Goal: Task Accomplishment & Management: Complete application form

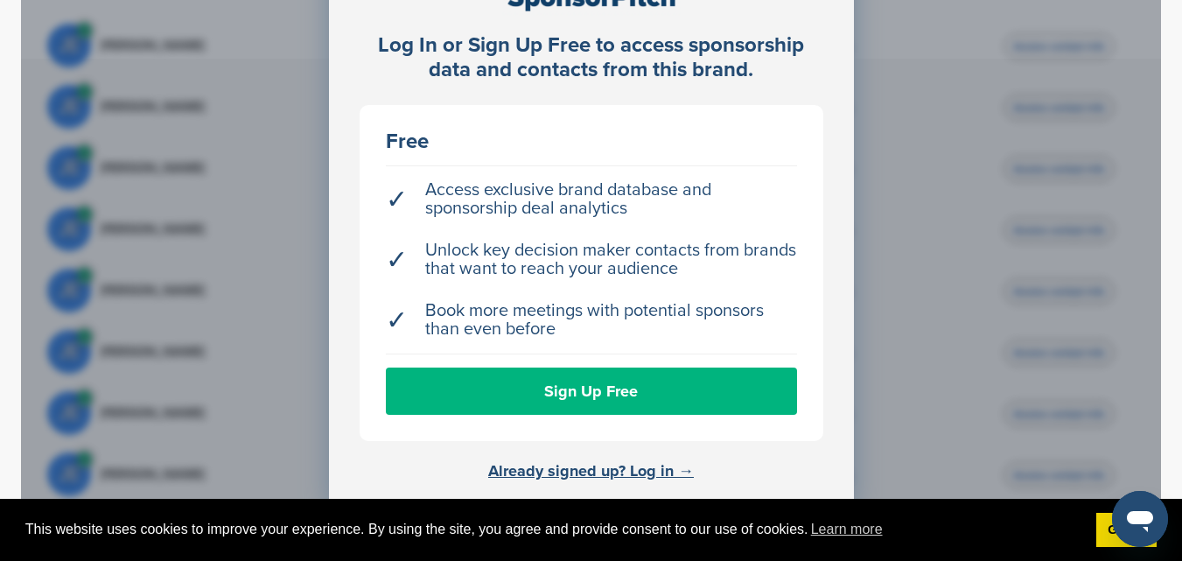
scroll to position [569, 0]
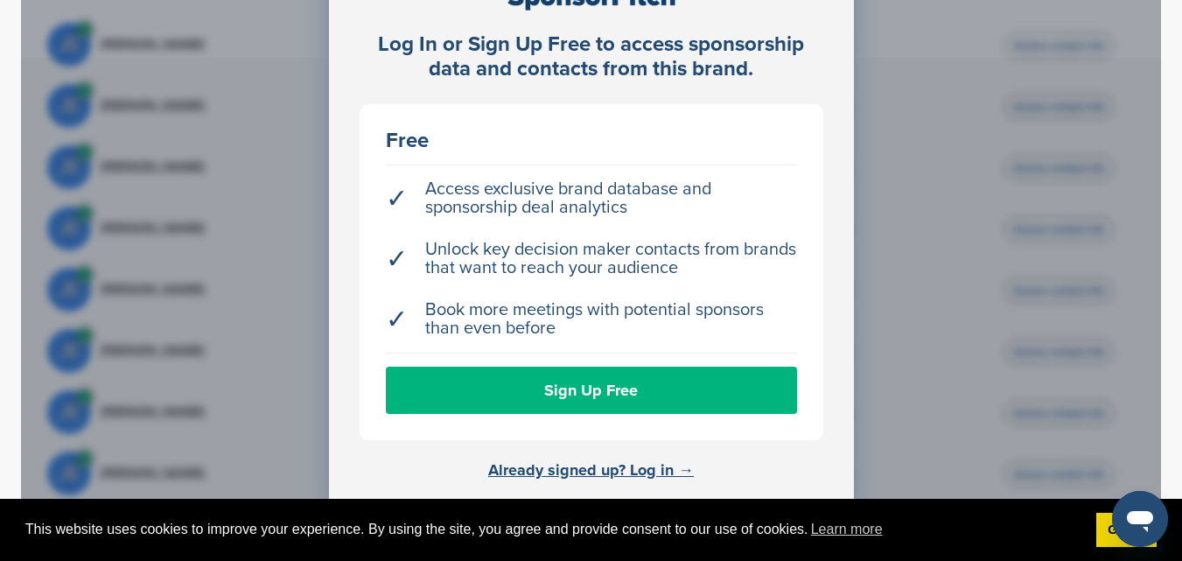
click at [620, 389] on link "Sign Up Free" at bounding box center [591, 390] width 411 height 47
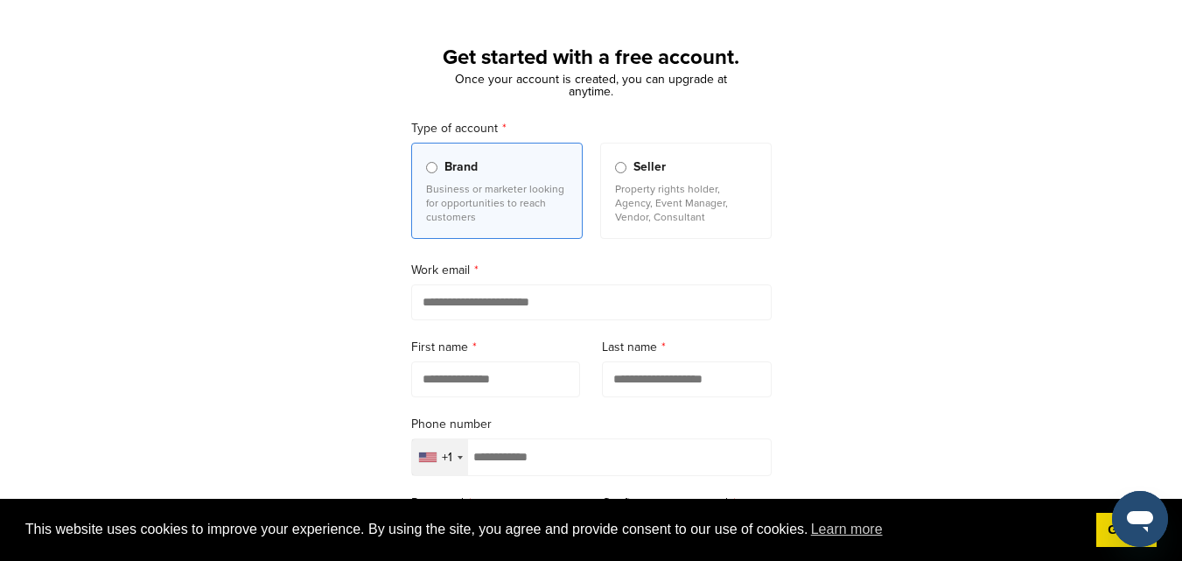
scroll to position [68, 0]
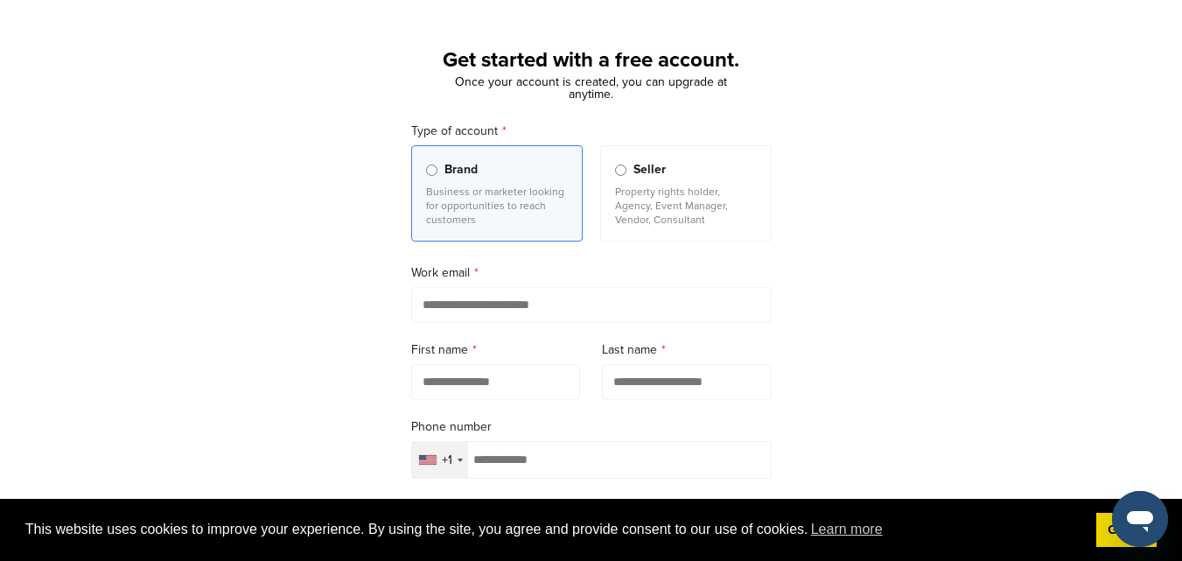
click at [626, 177] on div "Seller" at bounding box center [686, 169] width 142 height 19
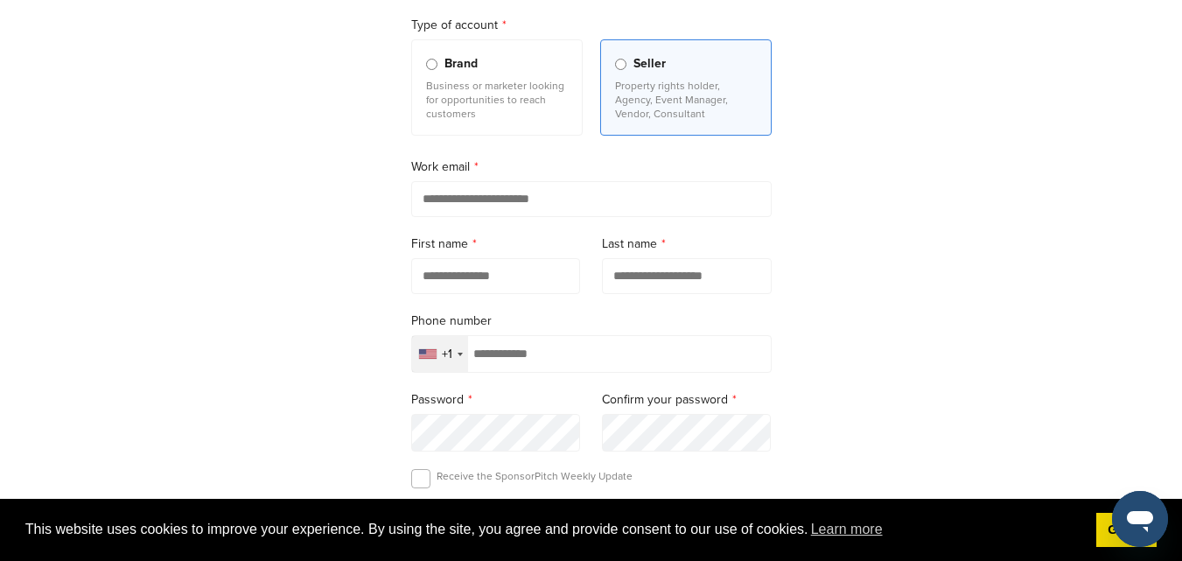
scroll to position [175, 0]
click at [562, 209] on input "email" at bounding box center [591, 198] width 361 height 36
type input "**********"
type input "*****"
type input "*******"
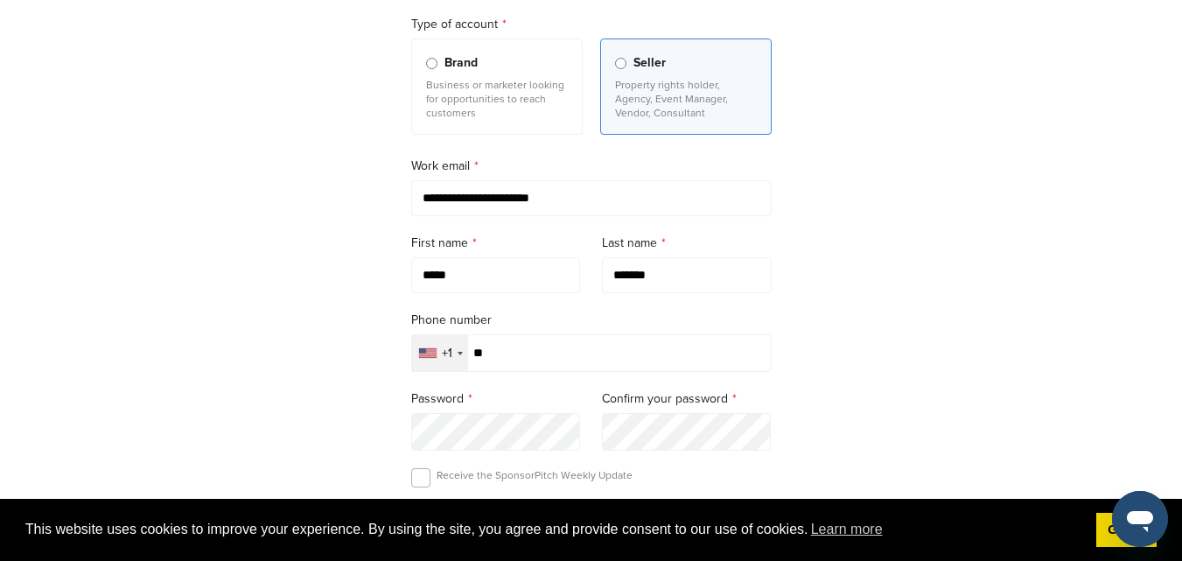
type input "**********"
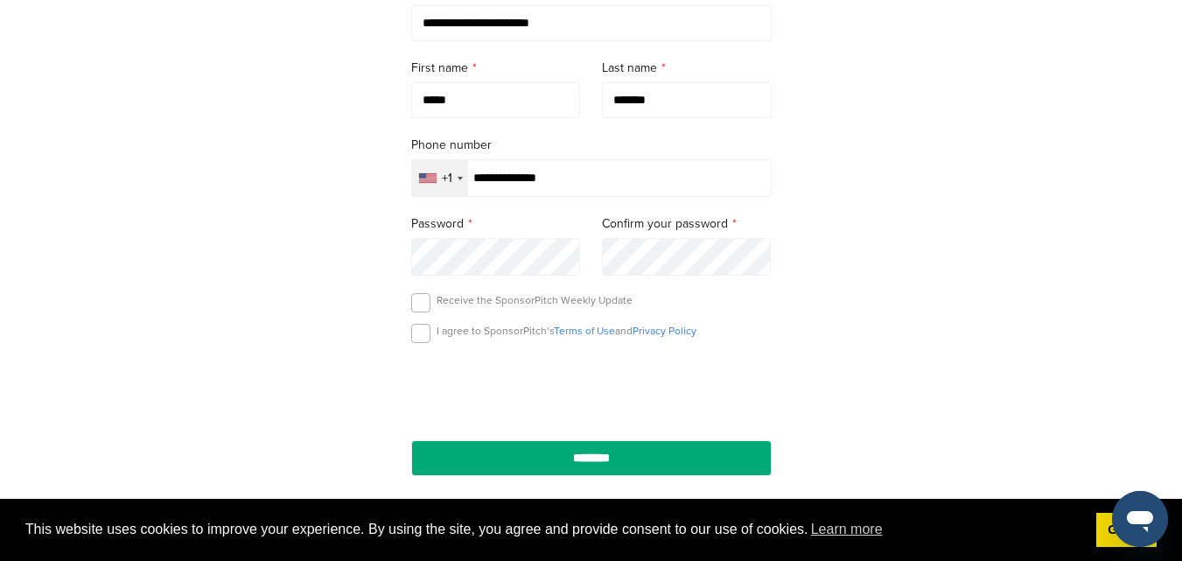
click at [305, 256] on div "**********" at bounding box center [591, 133] width 1182 height 813
click at [424, 340] on label at bounding box center [420, 333] width 19 height 19
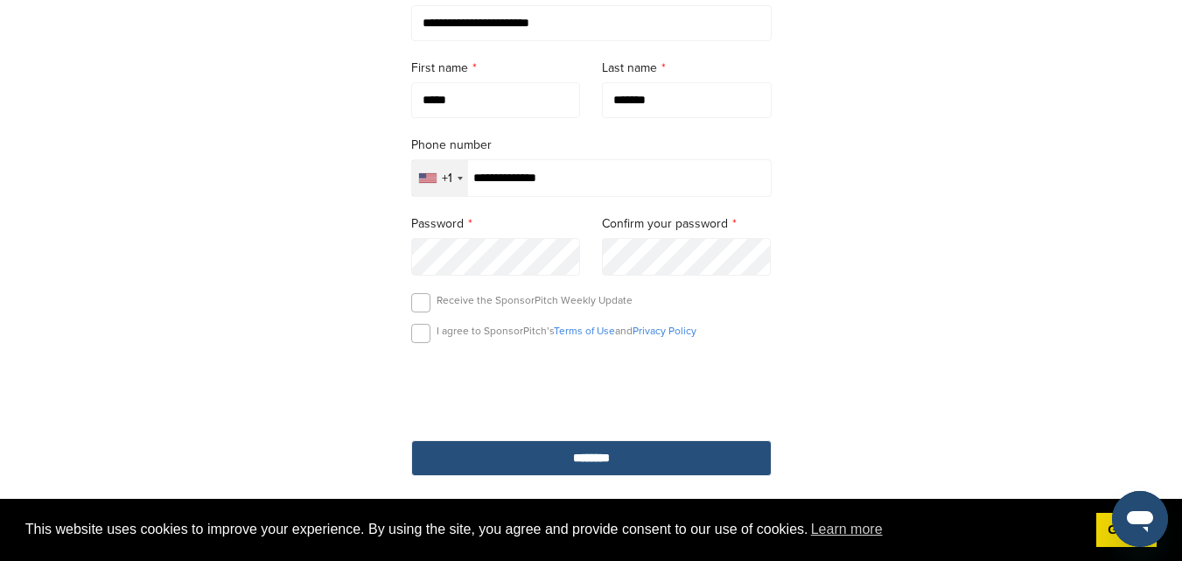
click at [497, 453] on input "********" at bounding box center [591, 458] width 361 height 36
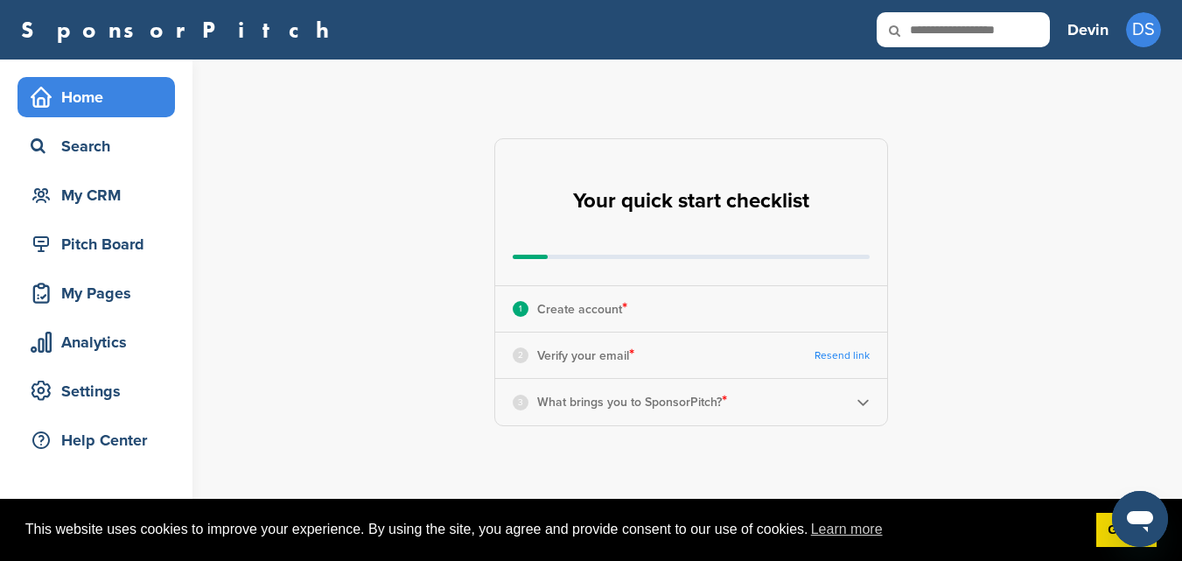
click at [587, 363] on p "Verify your email *" at bounding box center [585, 355] width 97 height 23
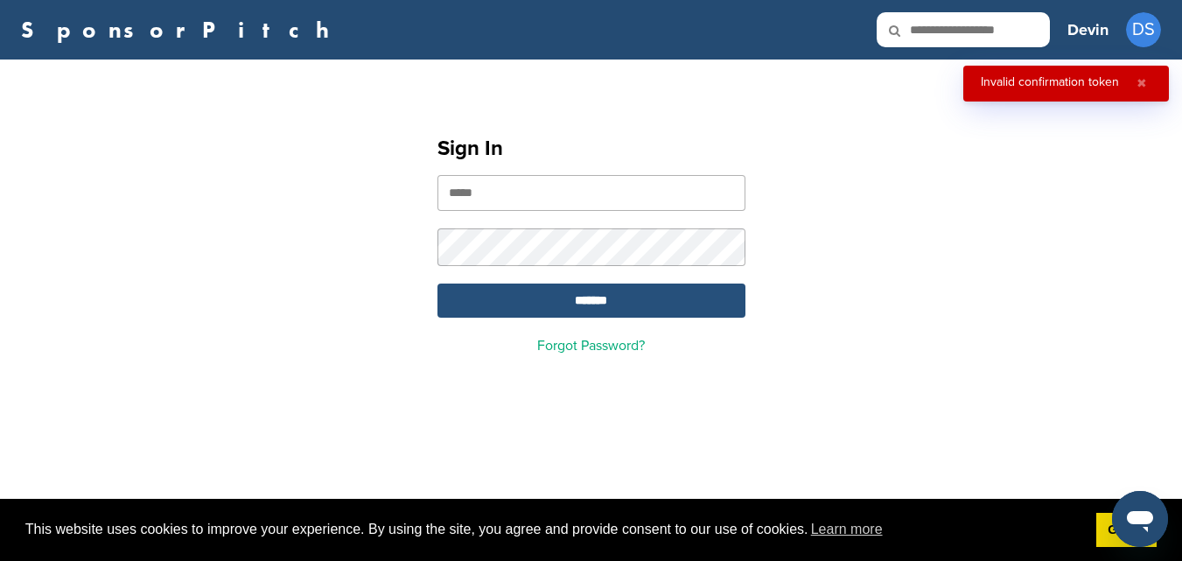
type input "**********"
click at [629, 300] on input "*******" at bounding box center [592, 301] width 308 height 34
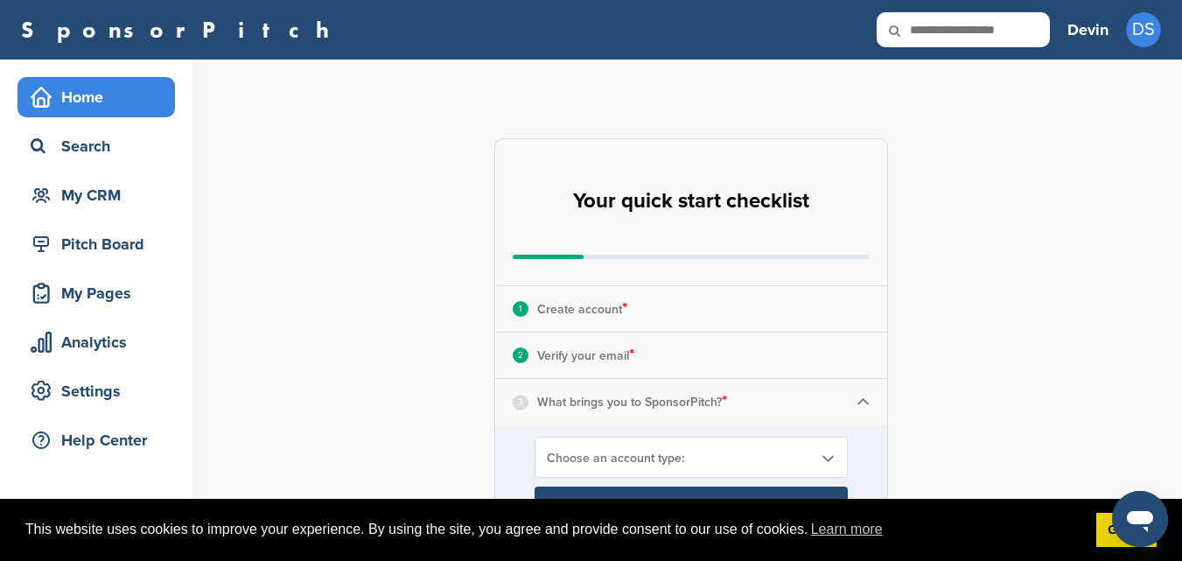
click at [861, 402] on img at bounding box center [863, 402] width 13 height 13
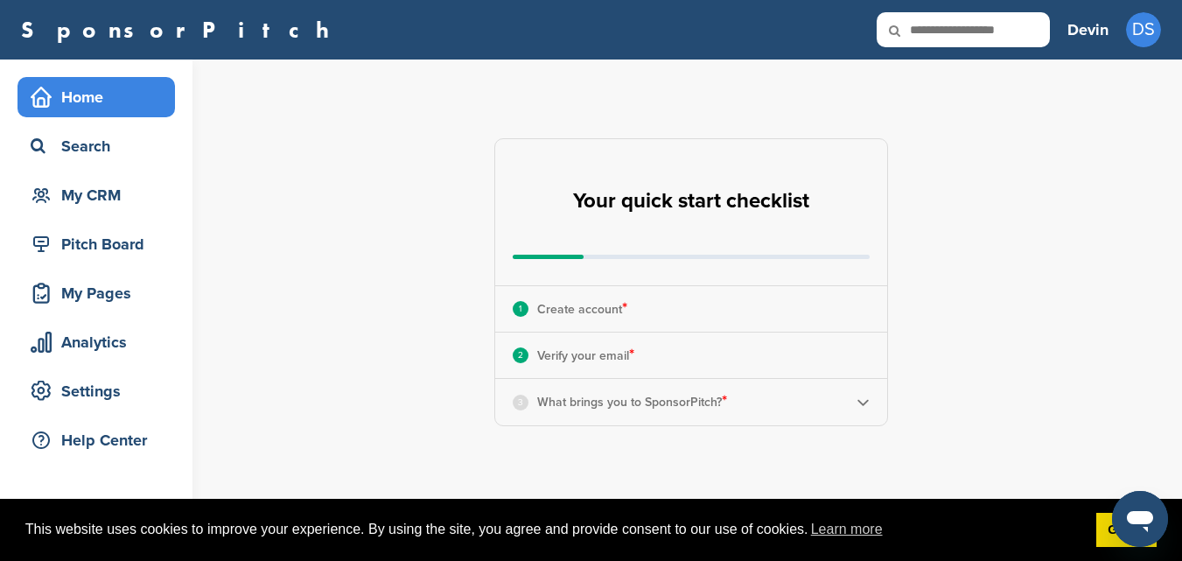
click at [861, 402] on img at bounding box center [863, 402] width 13 height 13
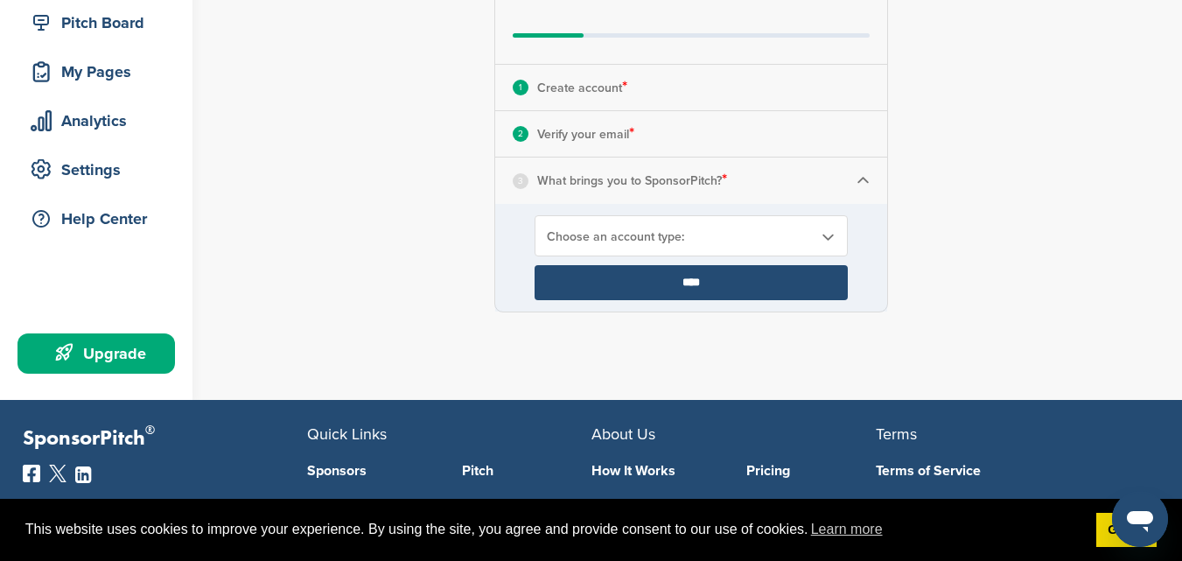
scroll to position [221, 0]
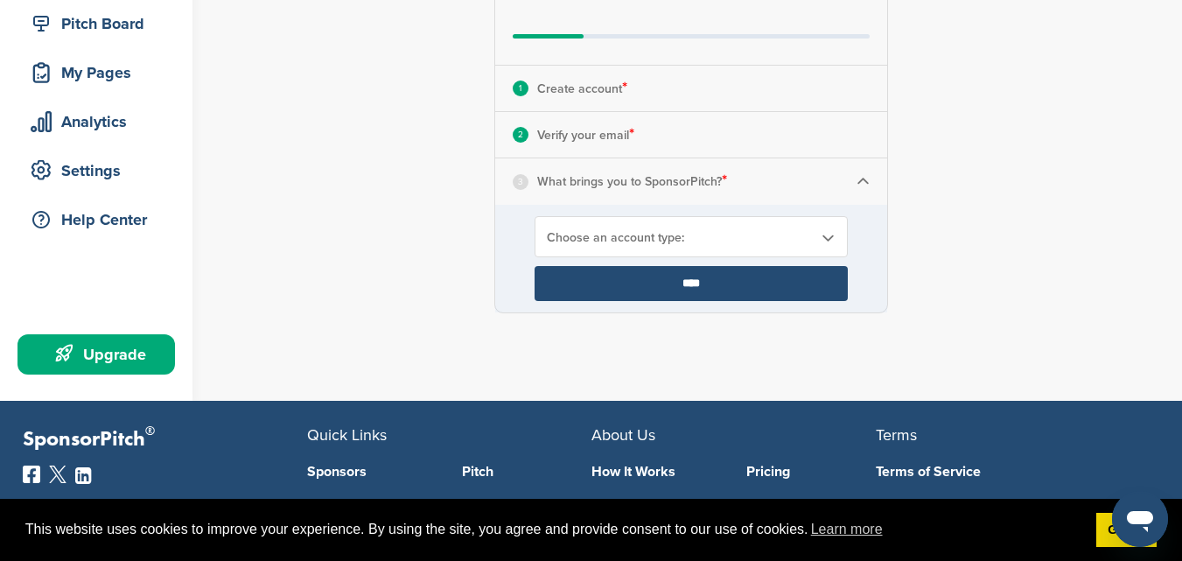
click at [800, 232] on span "Choose an account type:" at bounding box center [680, 237] width 266 height 15
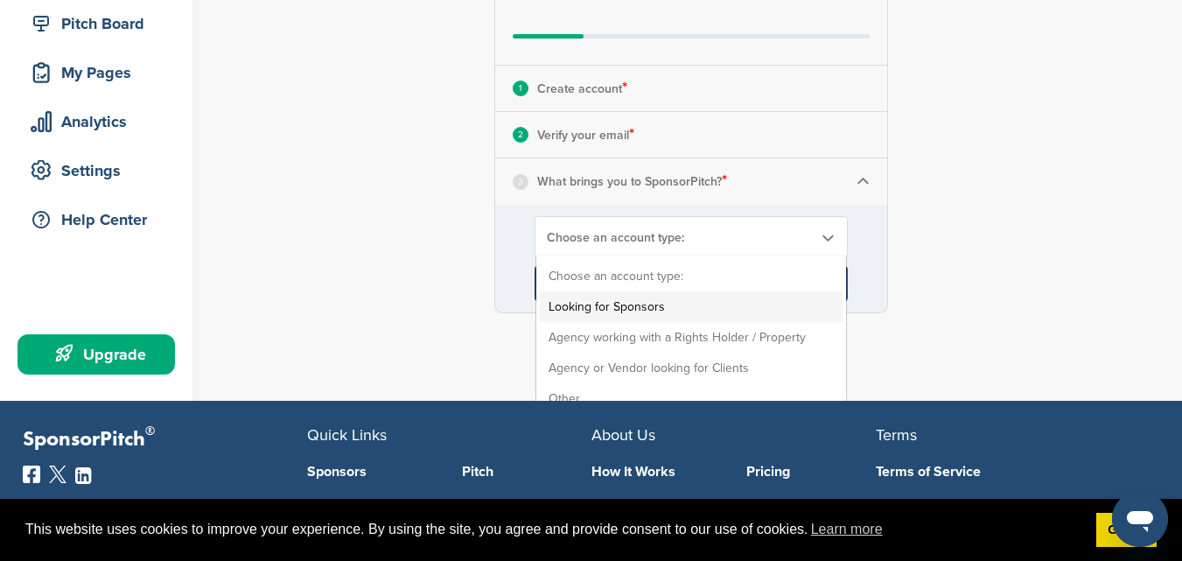
click at [636, 305] on li "Looking for Sponsors" at bounding box center [691, 306] width 303 height 31
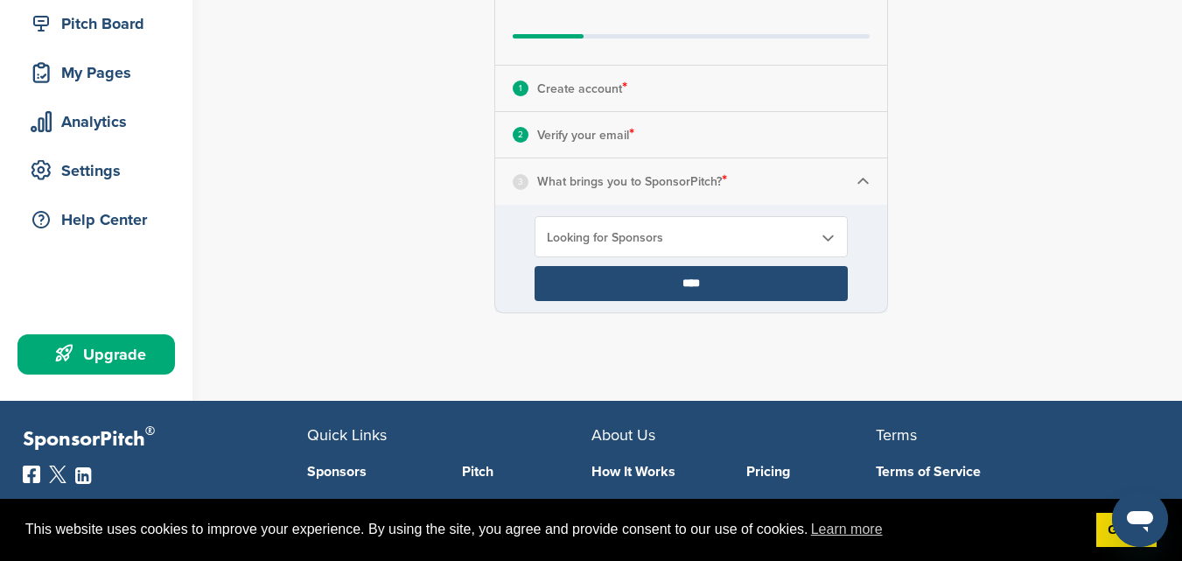
click at [692, 283] on input "****" at bounding box center [691, 283] width 313 height 35
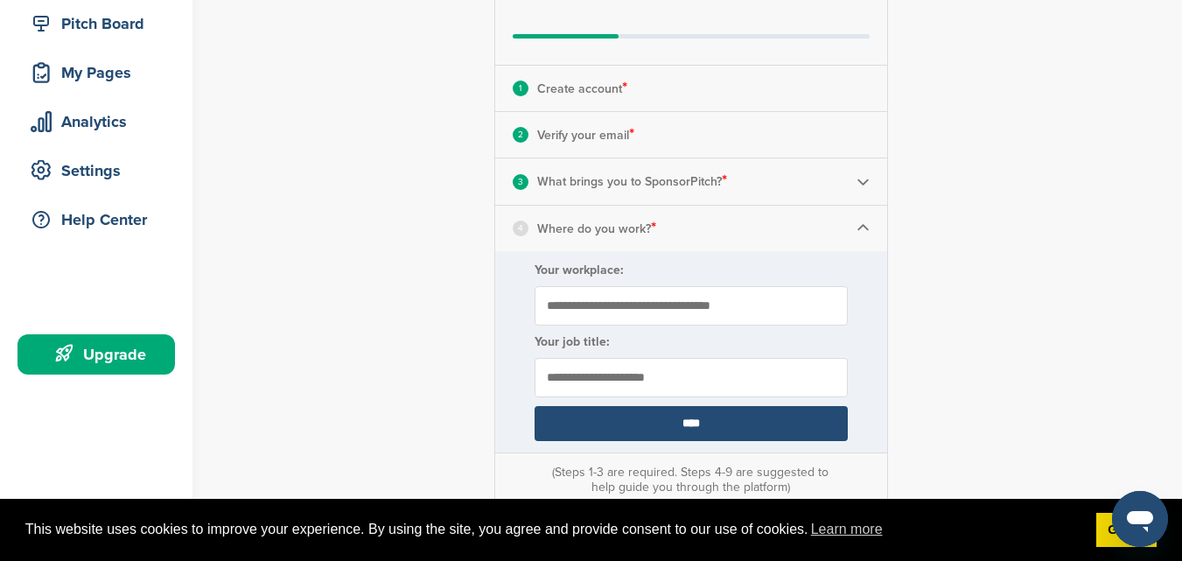
click at [653, 310] on input "Your workplace:" at bounding box center [691, 305] width 313 height 39
type input "**********"
click at [657, 427] on input "****" at bounding box center [691, 423] width 313 height 35
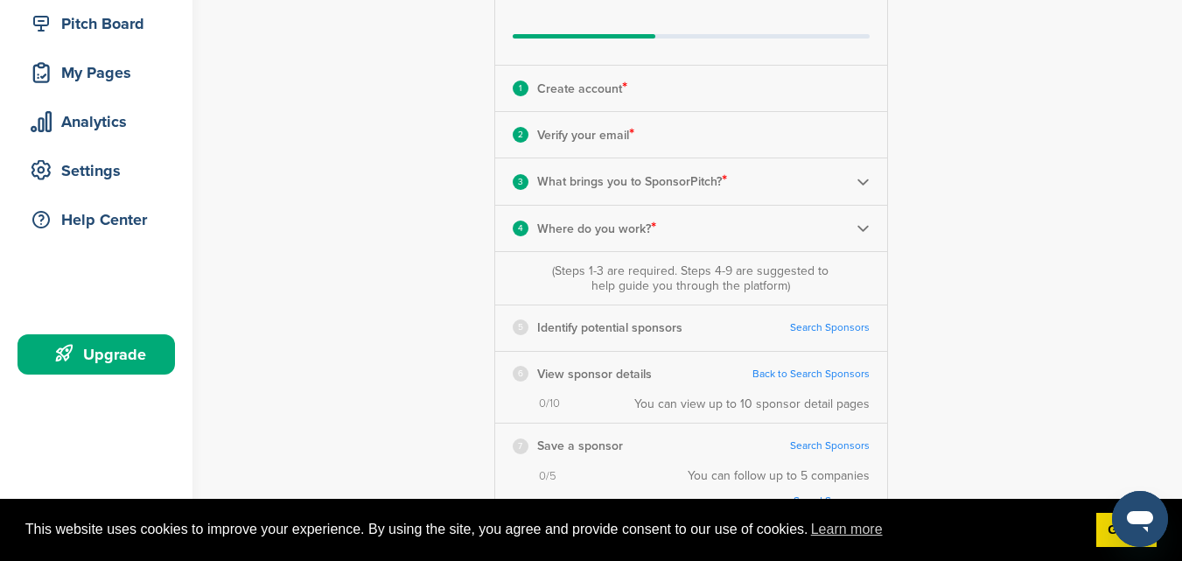
click at [832, 329] on link "Search Sponsors" at bounding box center [830, 327] width 80 height 13
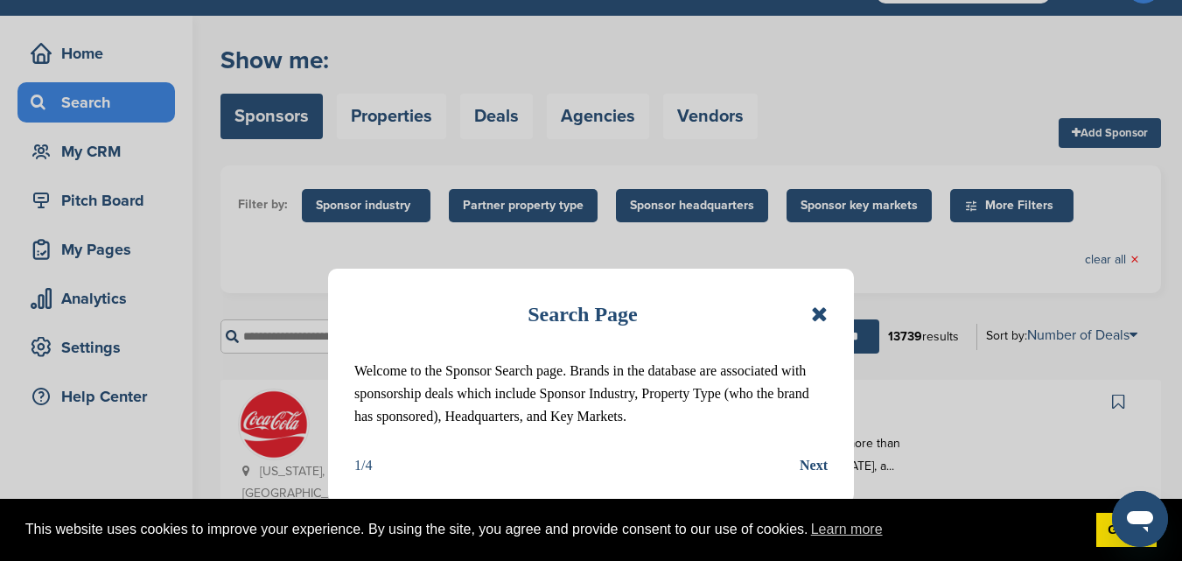
click at [806, 466] on div "Next" at bounding box center [814, 465] width 28 height 23
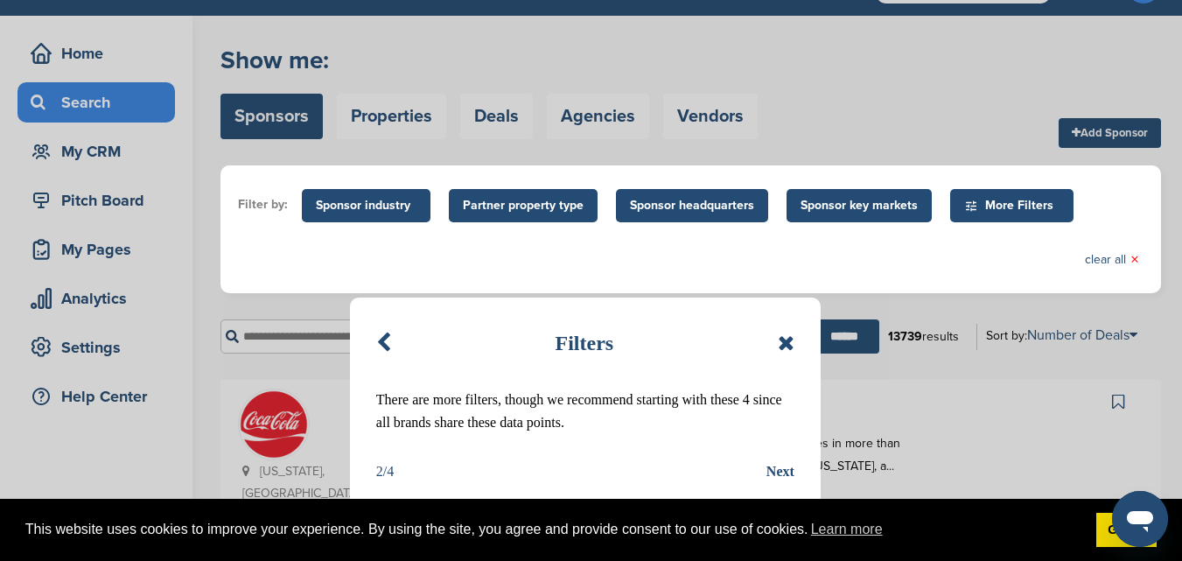
click at [777, 467] on div "Next" at bounding box center [781, 471] width 28 height 23
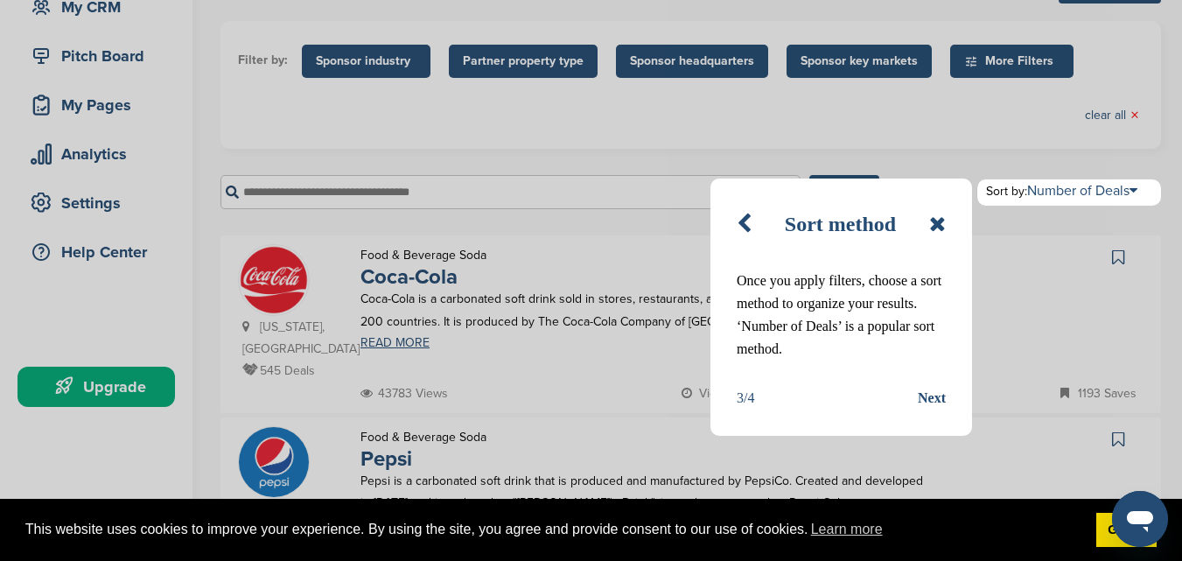
scroll to position [189, 0]
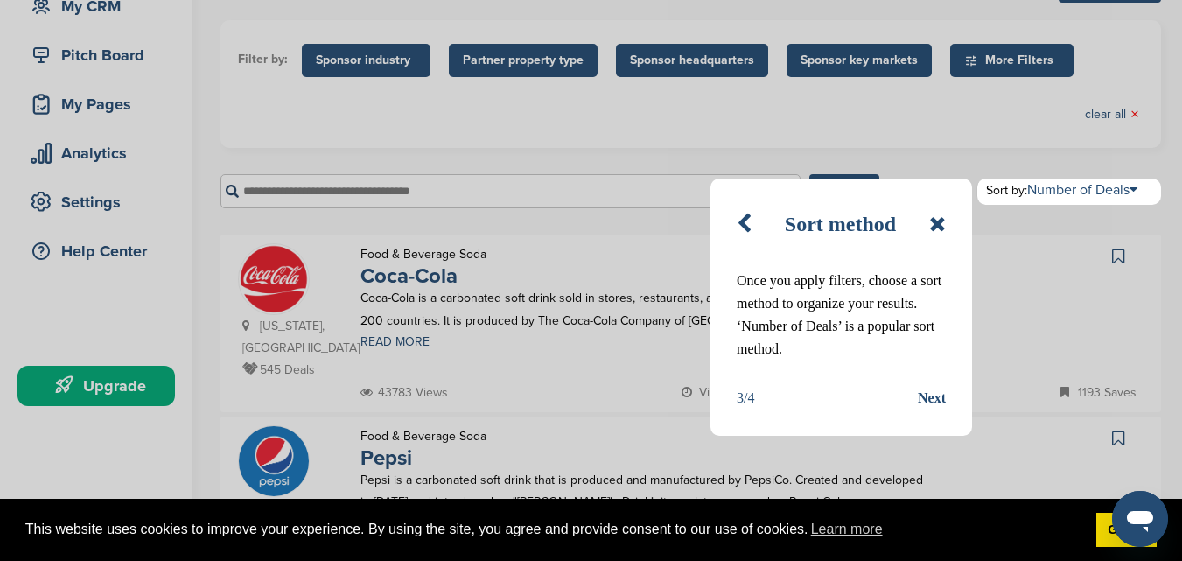
click at [928, 402] on div "Next" at bounding box center [932, 398] width 28 height 23
click at [928, 402] on div "Sort method Once you apply filters, choose a sort method to organize your resul…" at bounding box center [842, 307] width 262 height 257
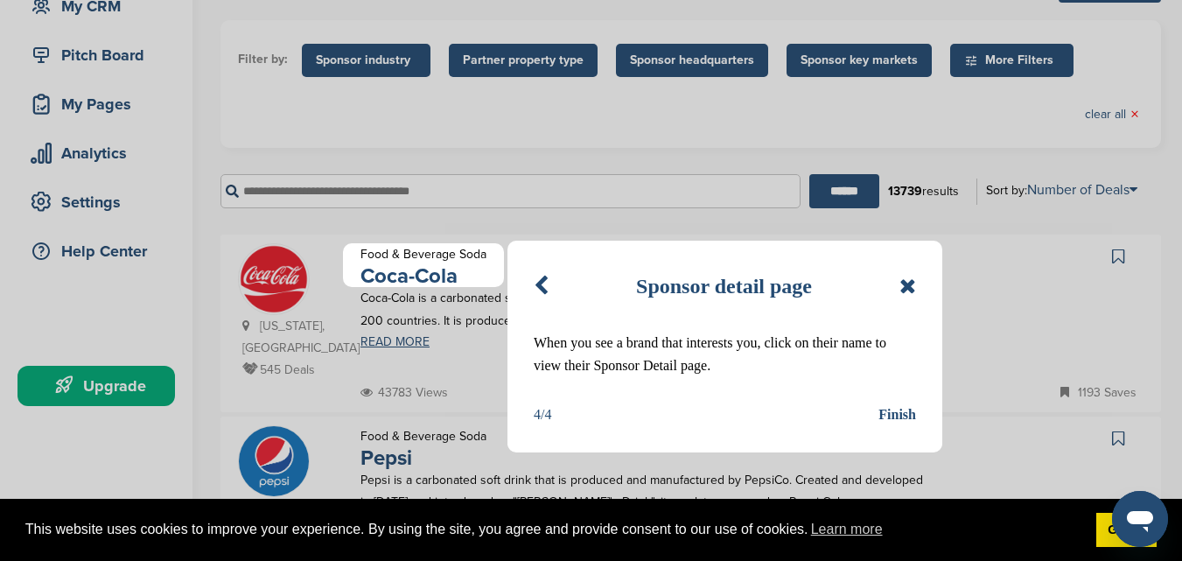
click at [900, 413] on div "Finish" at bounding box center [898, 414] width 38 height 23
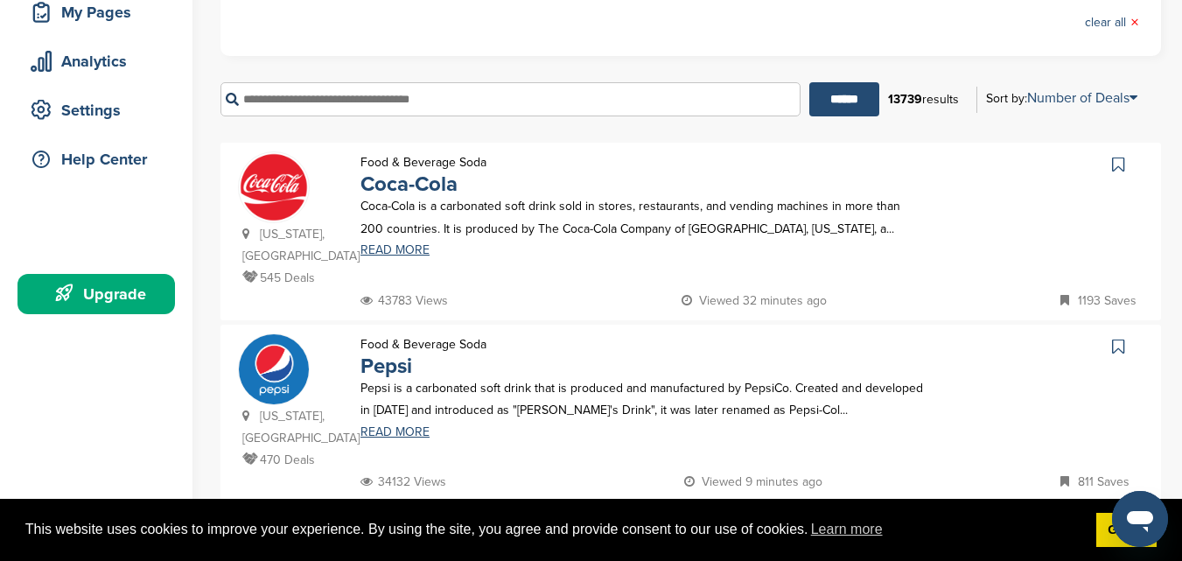
scroll to position [291, 0]
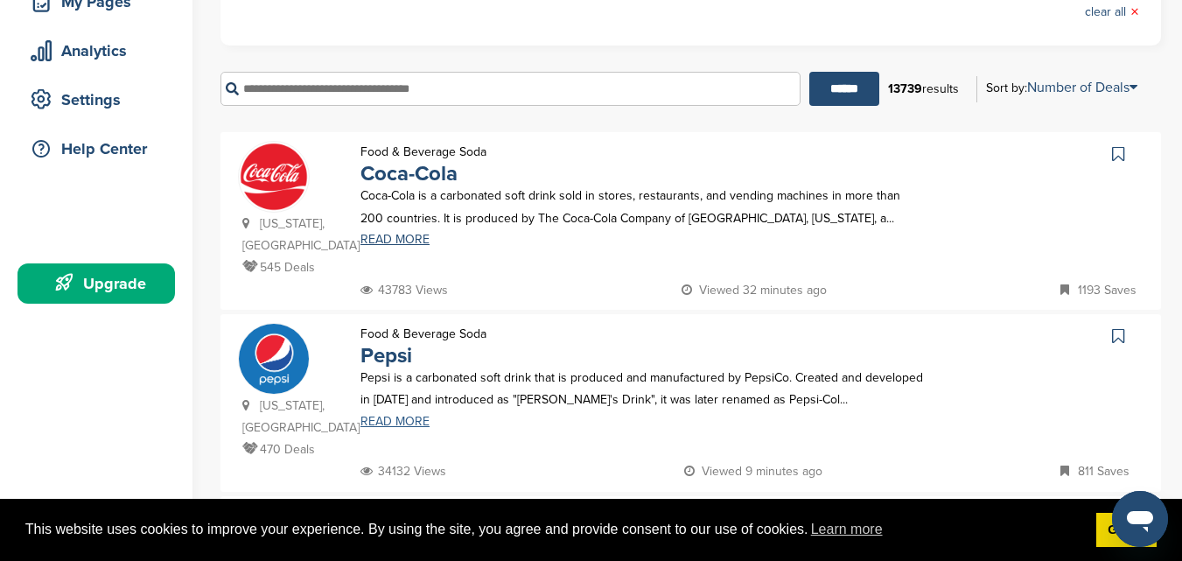
click at [425, 416] on link "READ MORE" at bounding box center [643, 422] width 565 height 12
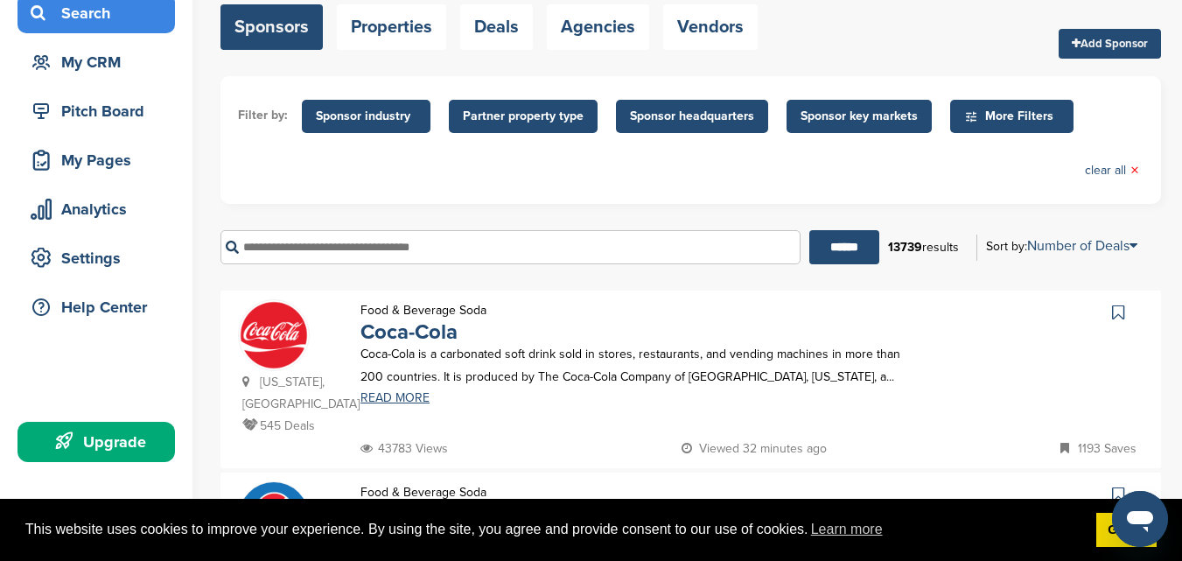
scroll to position [131, 0]
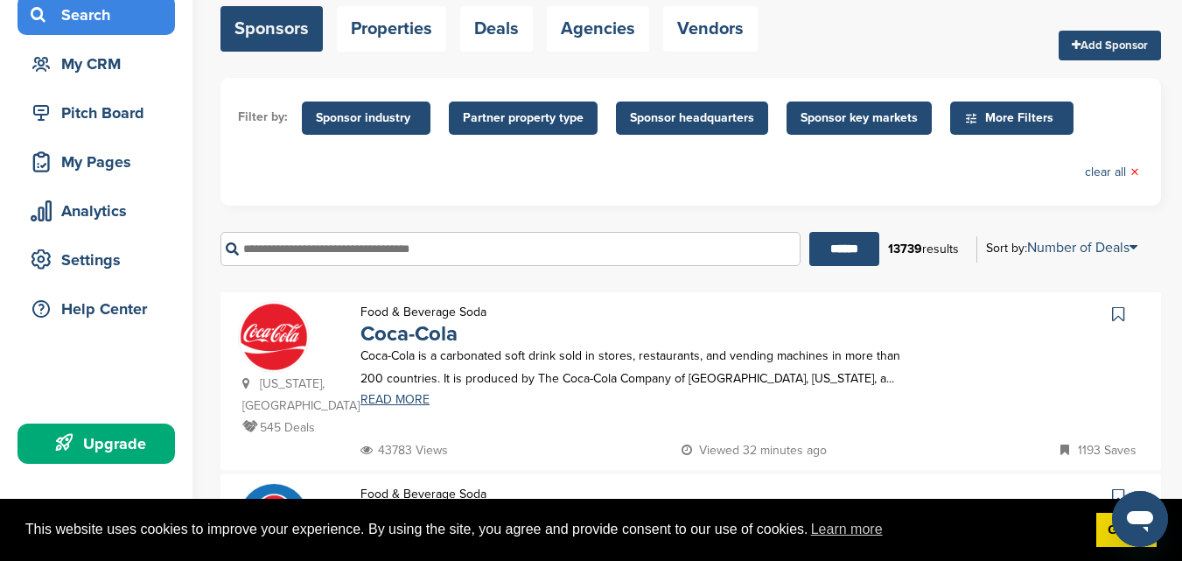
click at [347, 254] on input "text" at bounding box center [511, 249] width 580 height 34
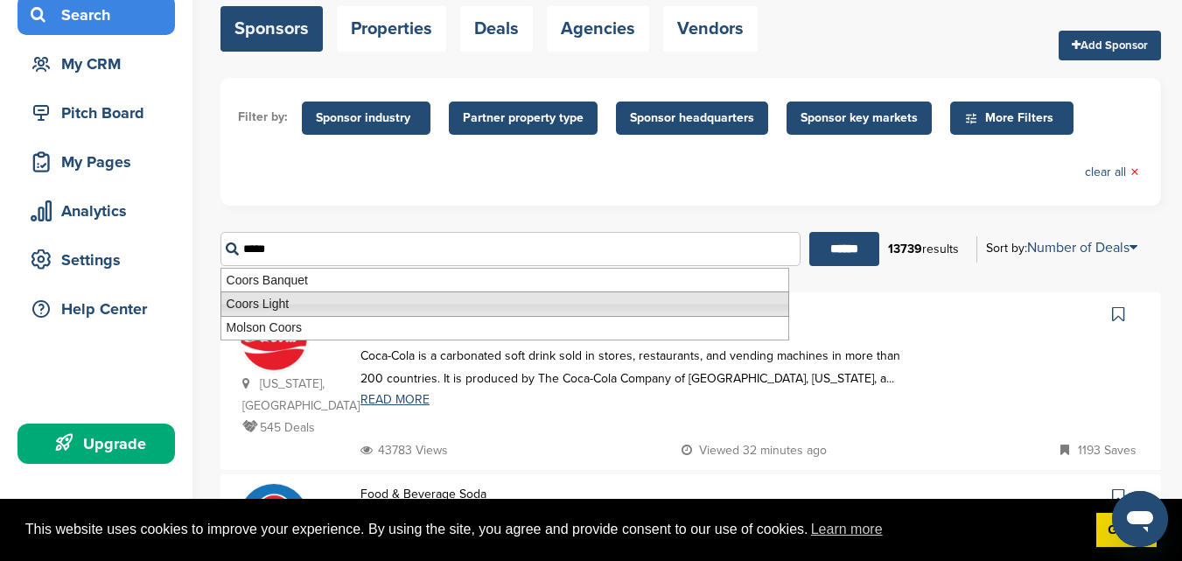
click at [295, 305] on li "Coors Light" at bounding box center [505, 303] width 569 height 25
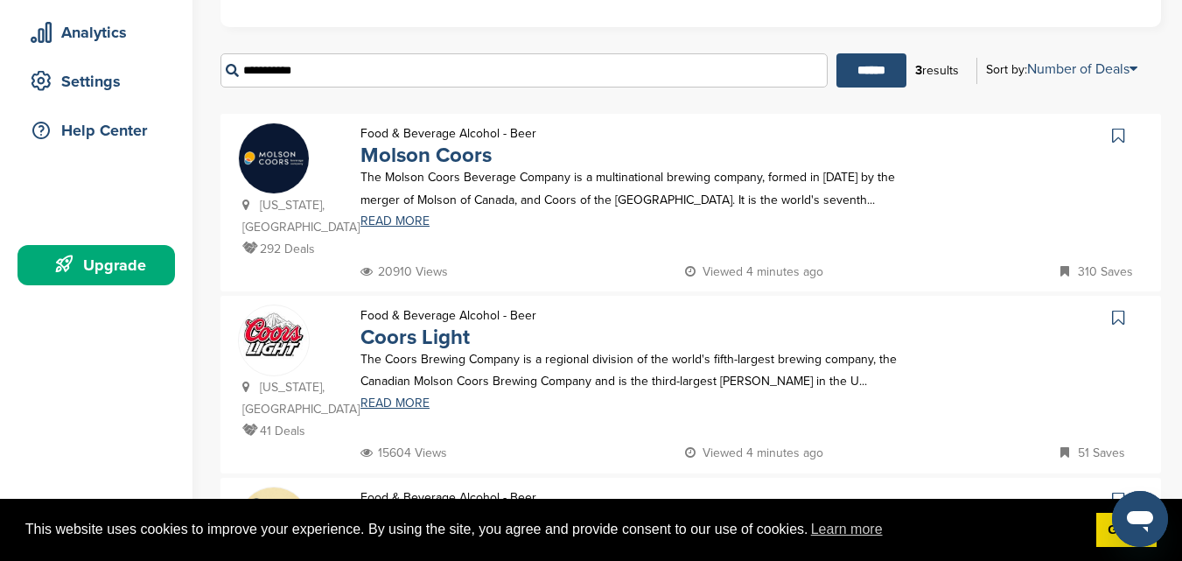
scroll to position [311, 0]
type input "**********"
click at [427, 324] on link "Coors Light" at bounding box center [415, 336] width 109 height 25
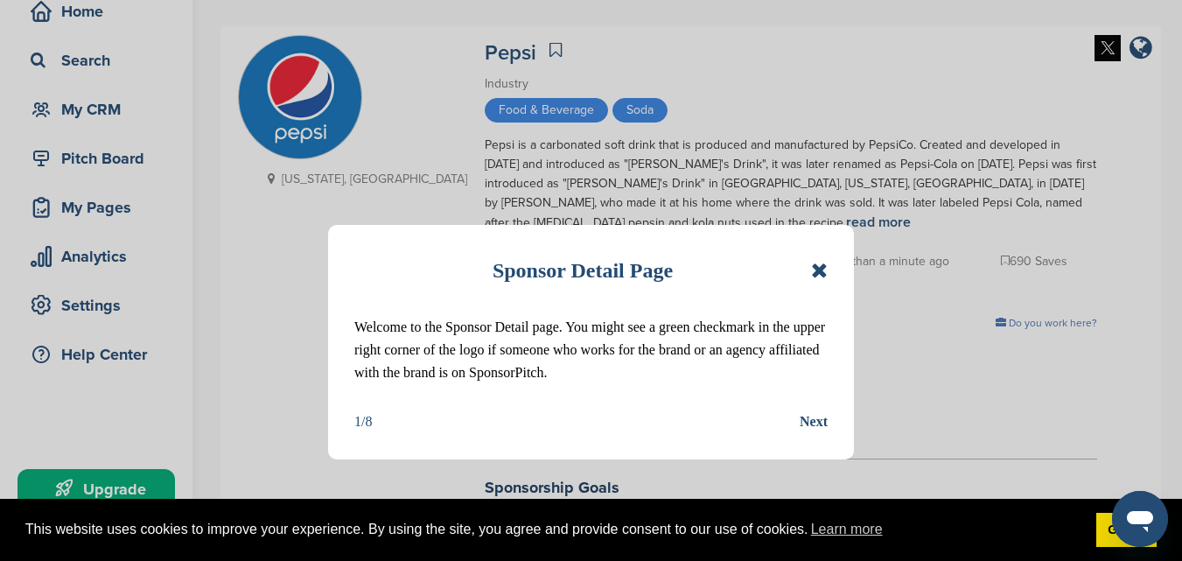
scroll to position [88, 0]
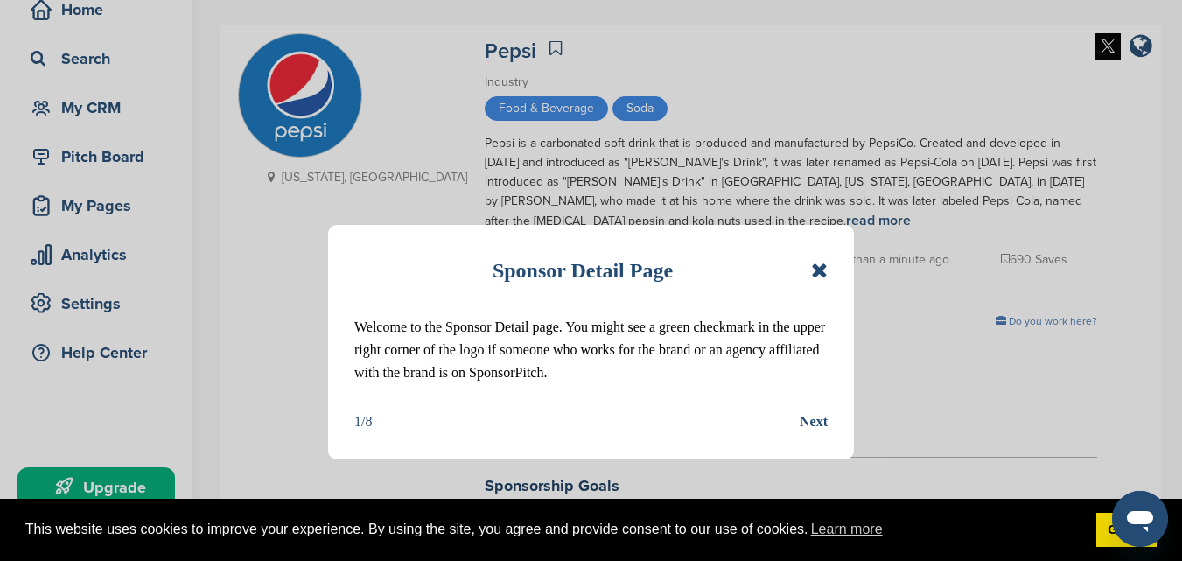
click at [804, 427] on div "Next" at bounding box center [814, 421] width 28 height 23
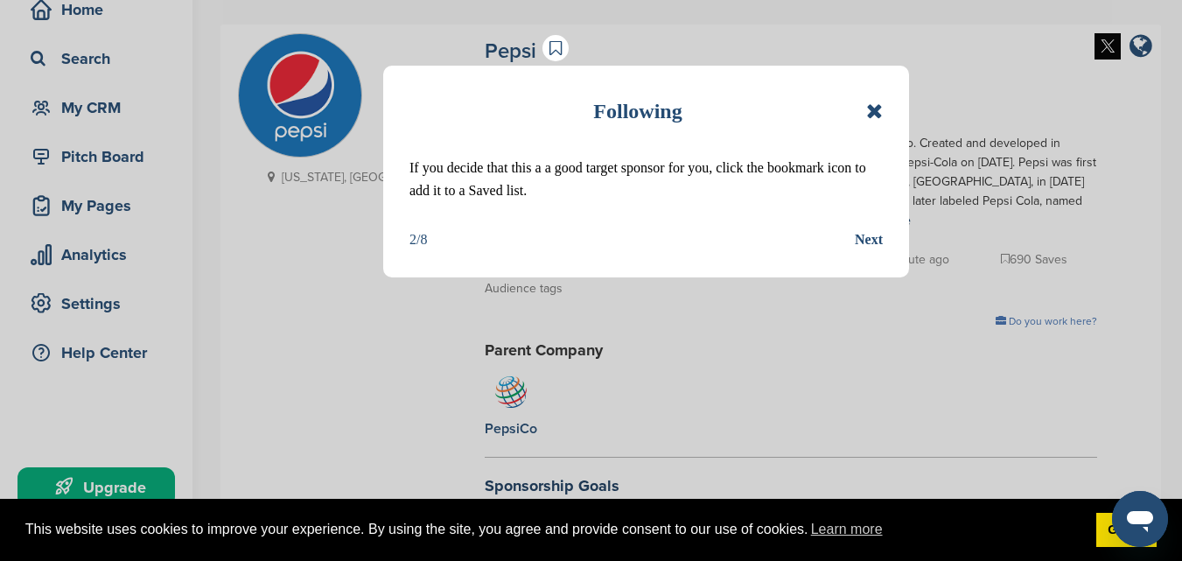
click at [871, 232] on div "Next" at bounding box center [869, 239] width 28 height 23
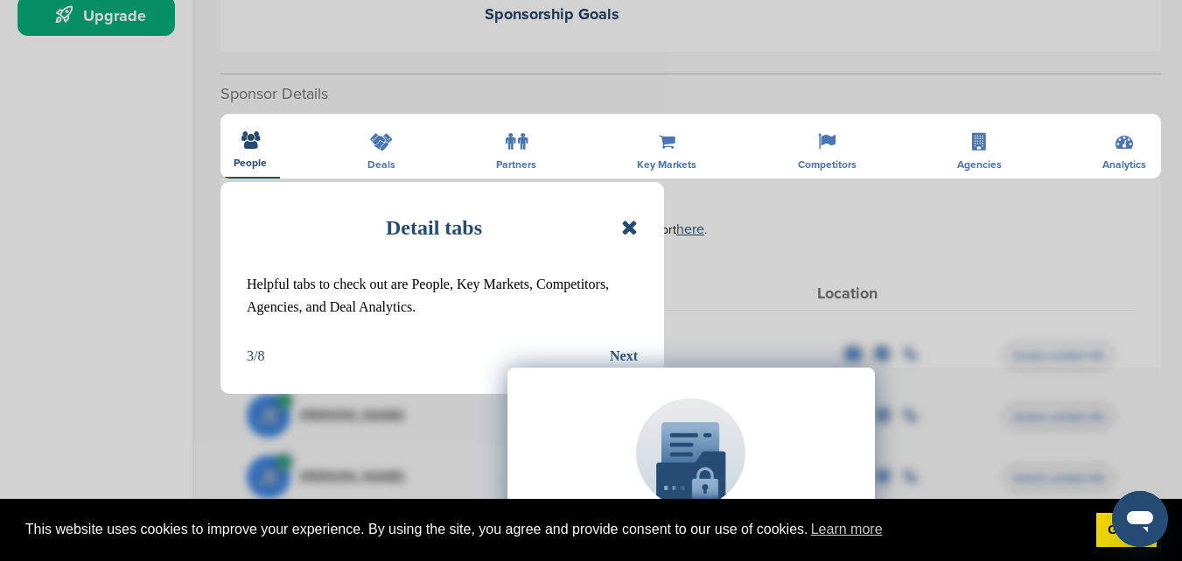
scroll to position [563, 0]
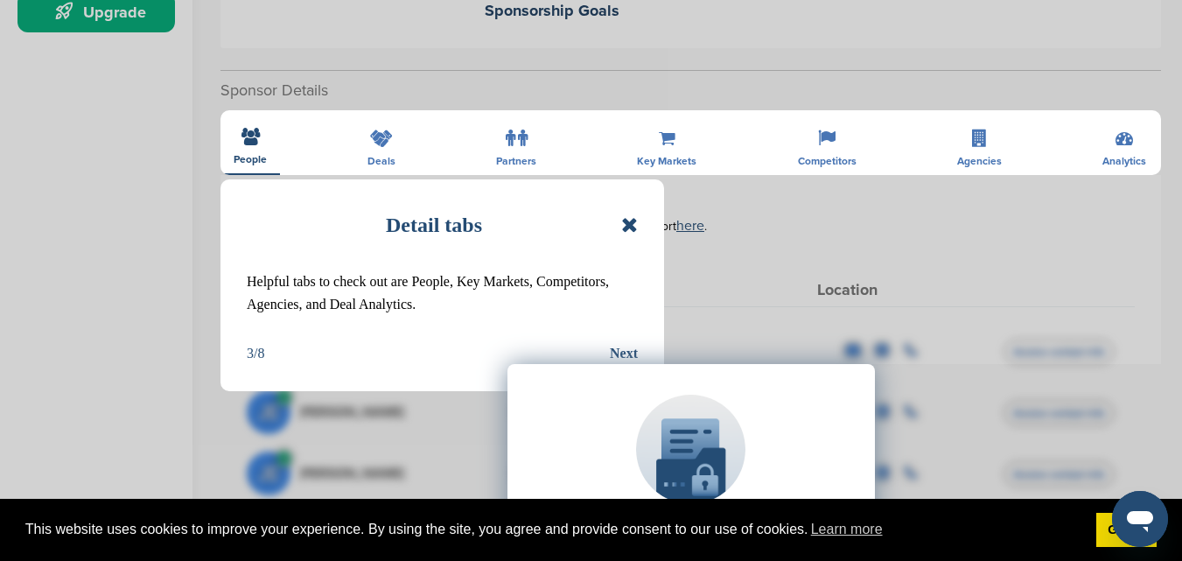
click at [619, 352] on div "Upgrade on SponsorPitch to: Filter 10,000+ Active Sponsors Unlock Unique Sponso…" at bounding box center [691, 539] width 888 height 438
click at [628, 229] on icon at bounding box center [629, 224] width 17 height 21
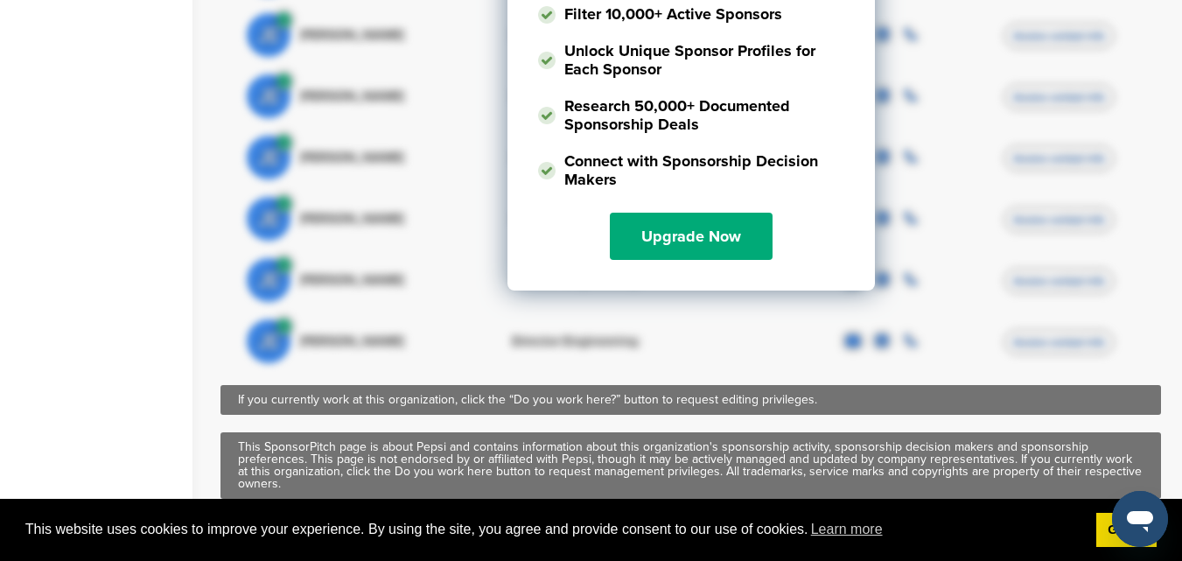
scroll to position [1123, 0]
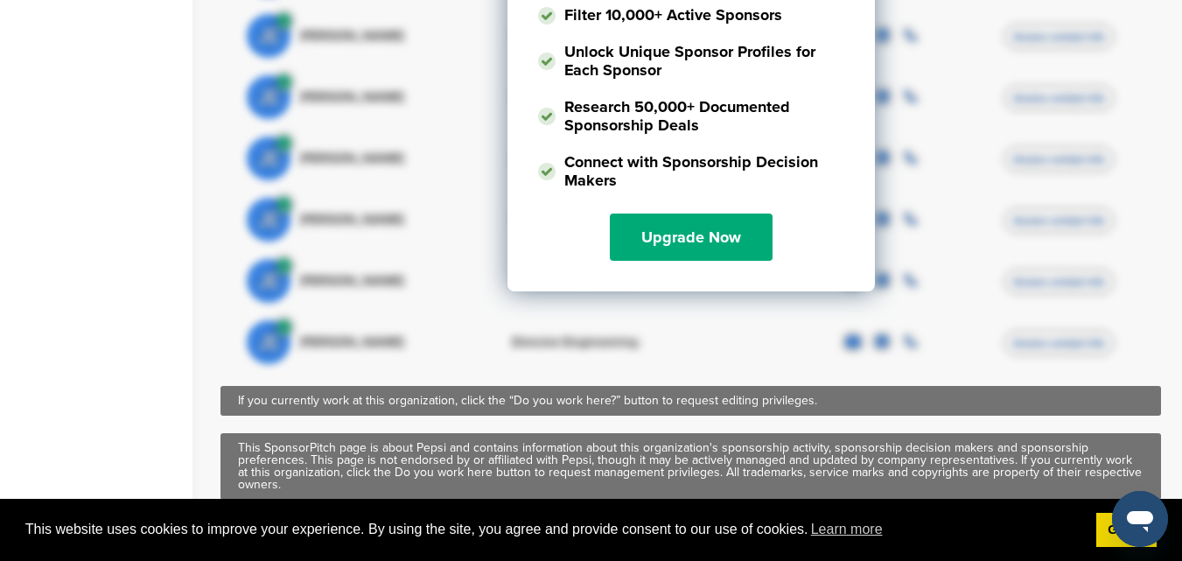
click at [810, 353] on div "JE John Egan Director Engineering Access contact info" at bounding box center [691, 342] width 888 height 61
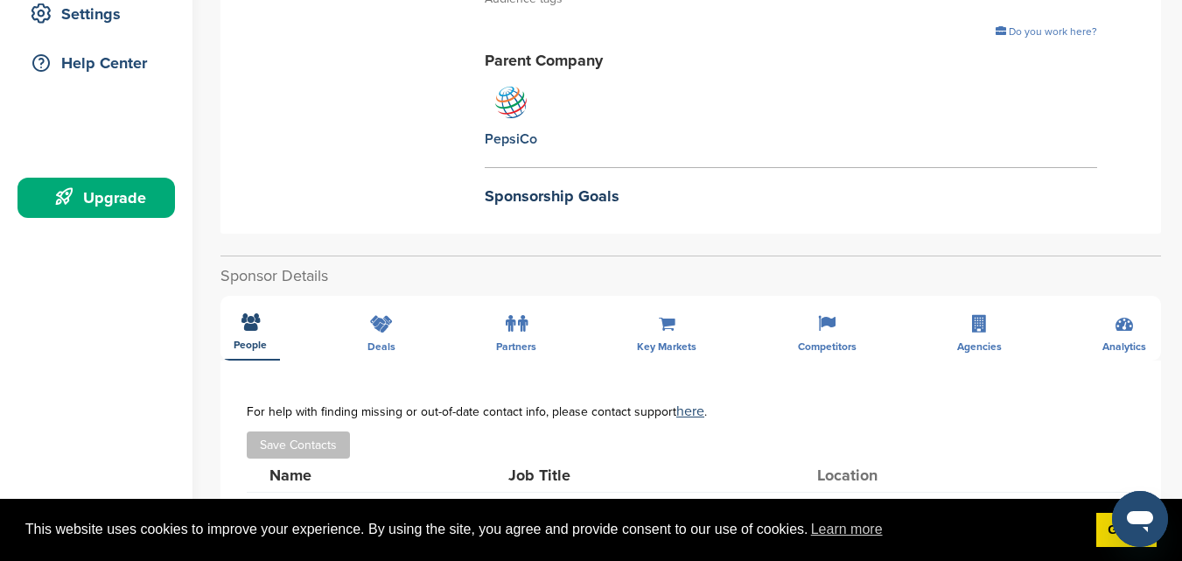
scroll to position [378, 0]
click at [498, 202] on h2 "Sponsorship Goals" at bounding box center [791, 196] width 613 height 24
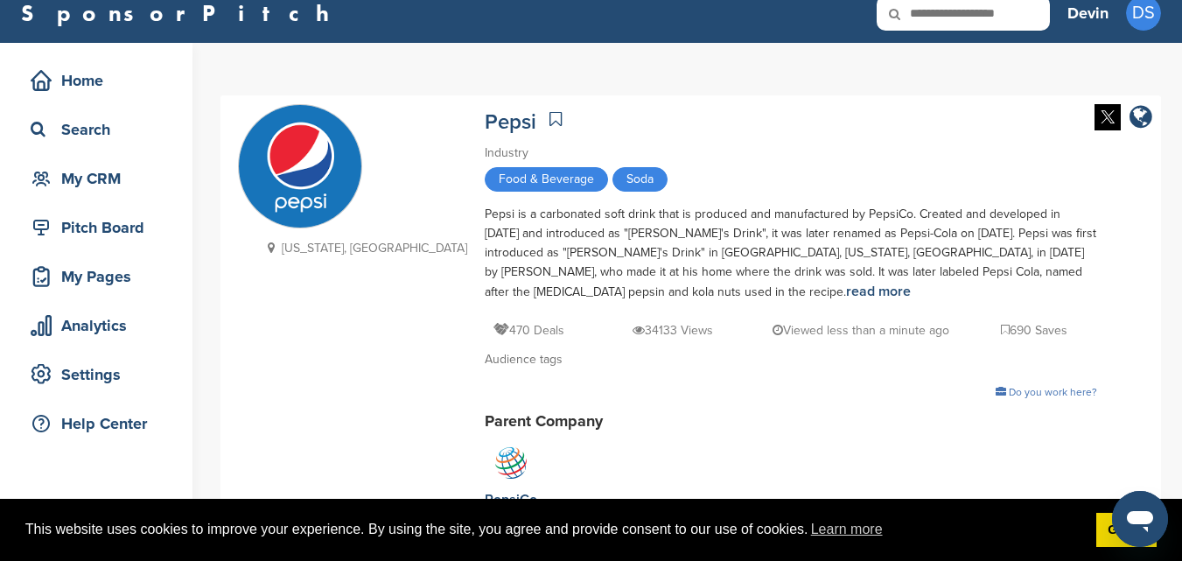
scroll to position [15, 0]
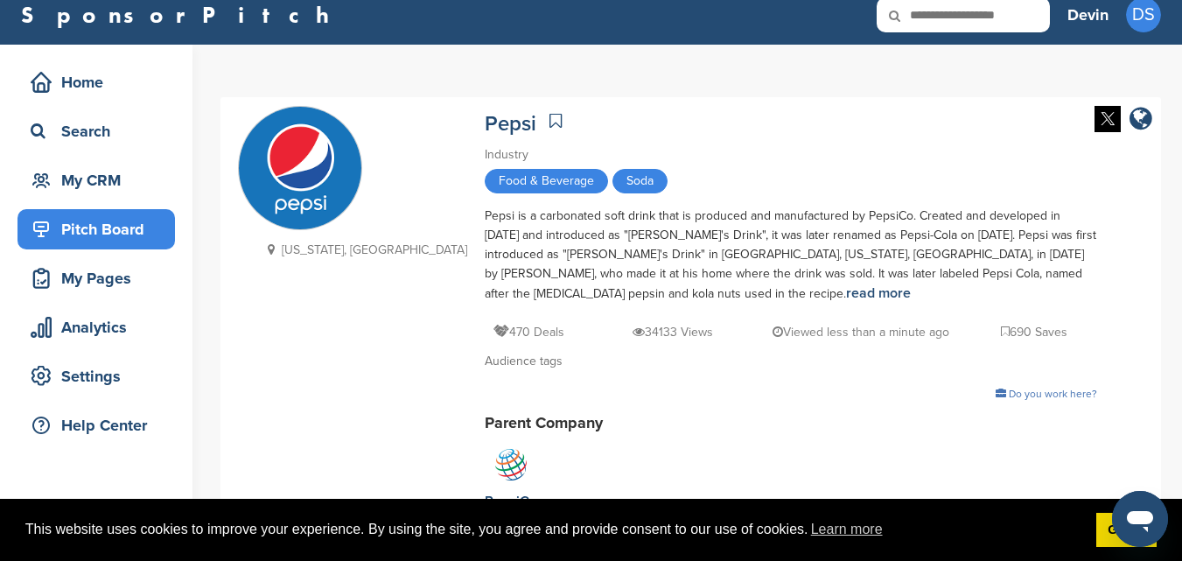
click at [110, 234] on div "Pitch Board" at bounding box center [100, 230] width 149 height 32
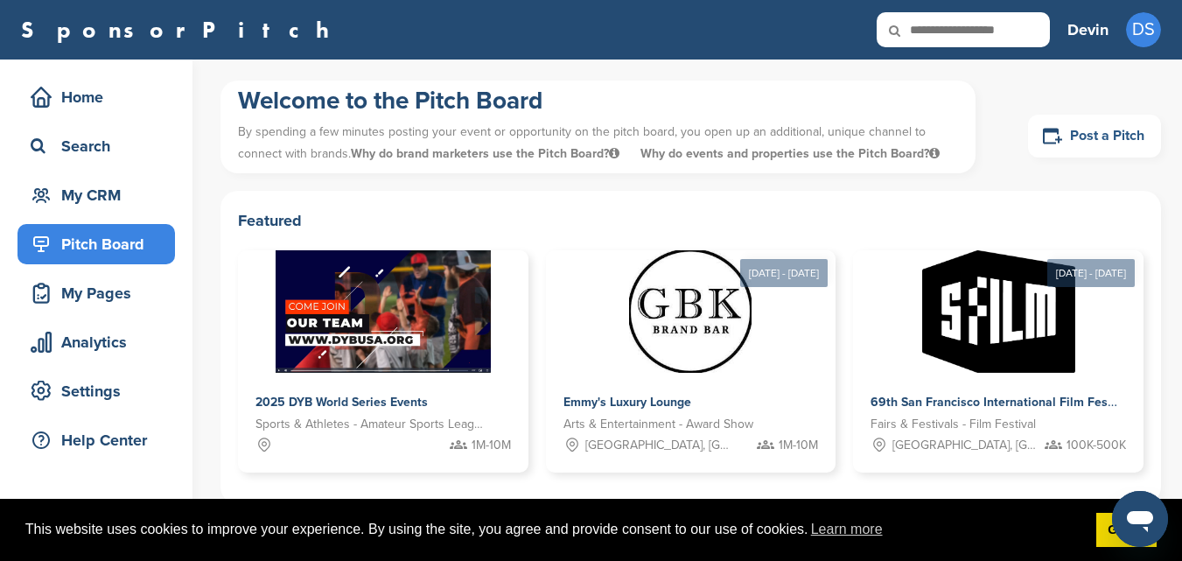
click at [1075, 135] on link "Post a Pitch" at bounding box center [1094, 136] width 133 height 43
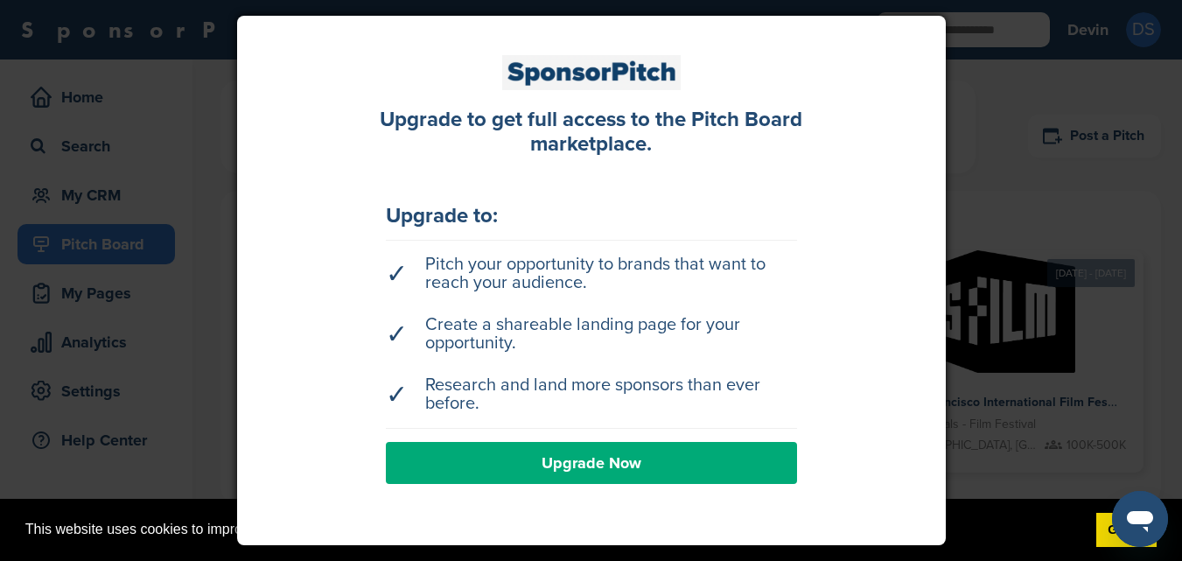
click at [702, 450] on link "Upgrade Now" at bounding box center [591, 463] width 411 height 42
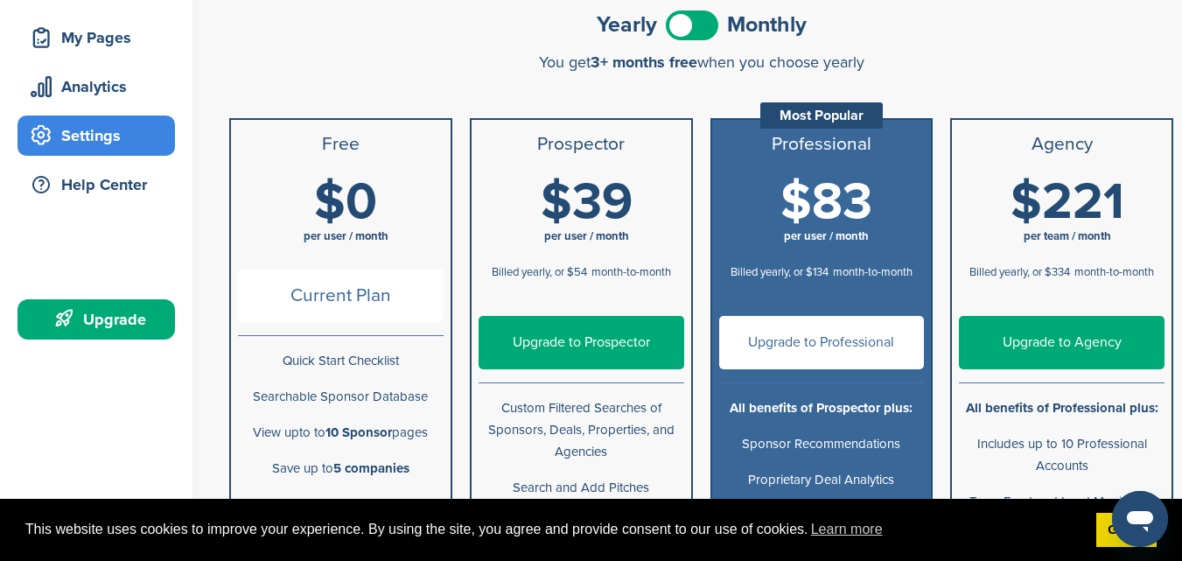
scroll to position [255, 0]
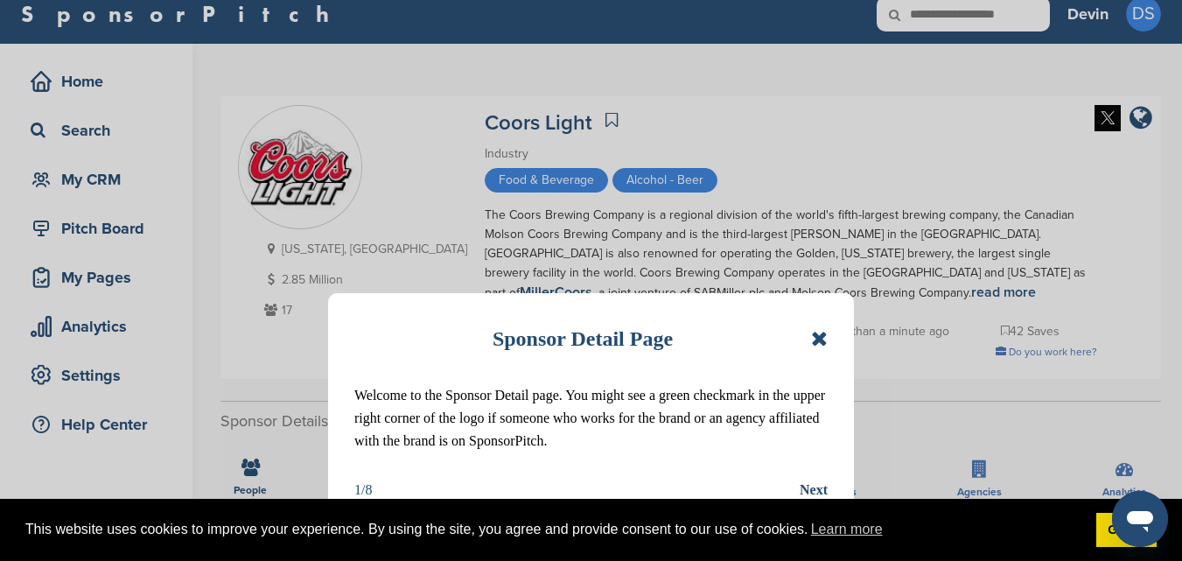
scroll to position [19, 0]
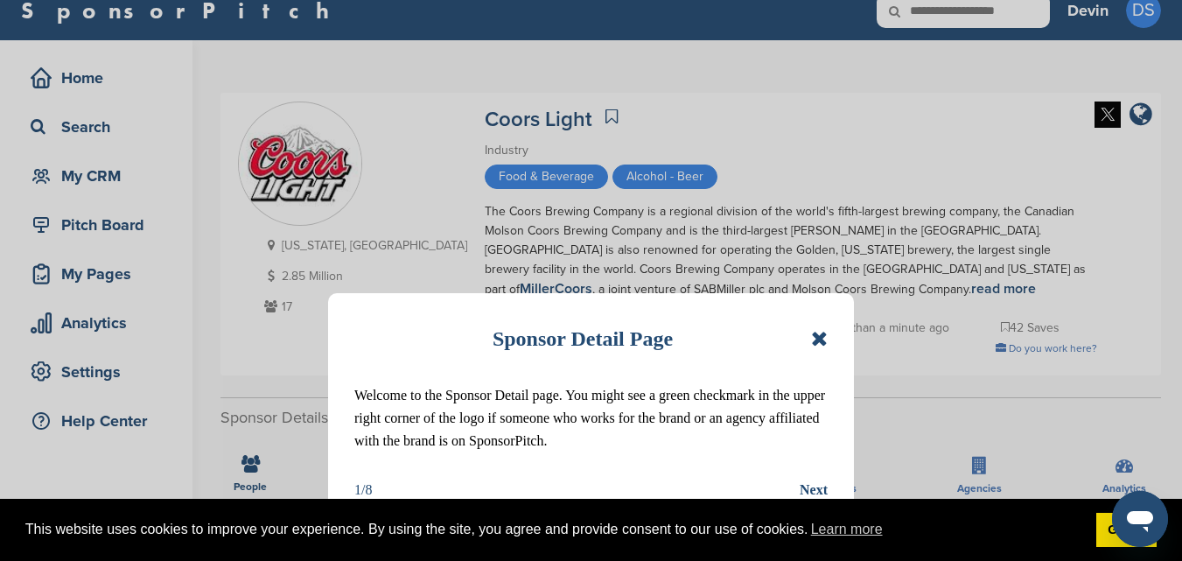
click at [818, 334] on icon at bounding box center [819, 338] width 17 height 21
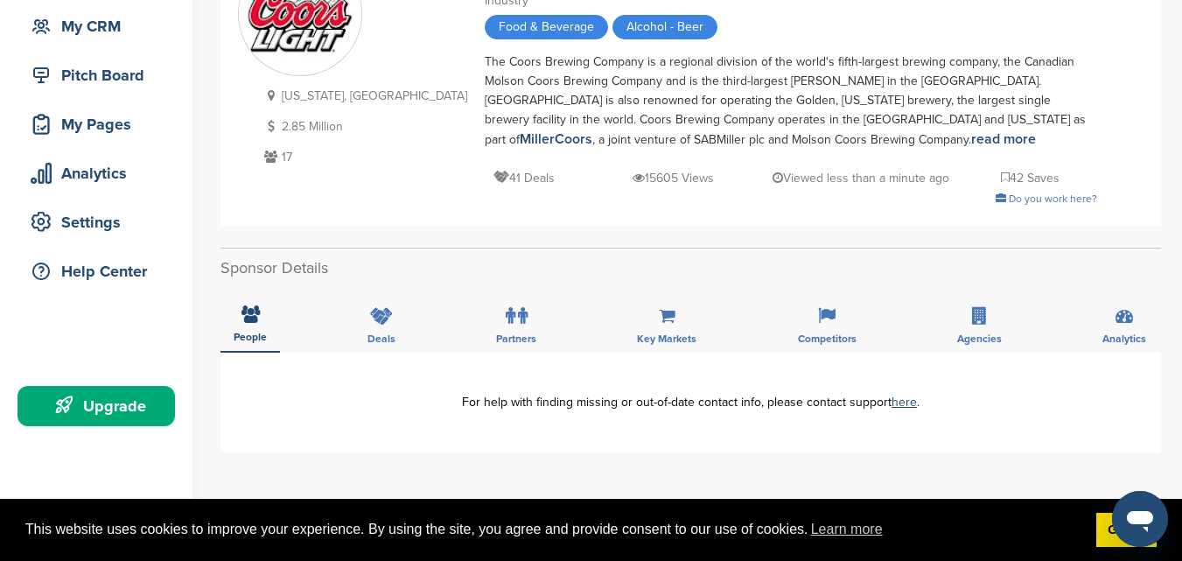
scroll to position [168, 0]
click at [507, 330] on label at bounding box center [517, 316] width 22 height 35
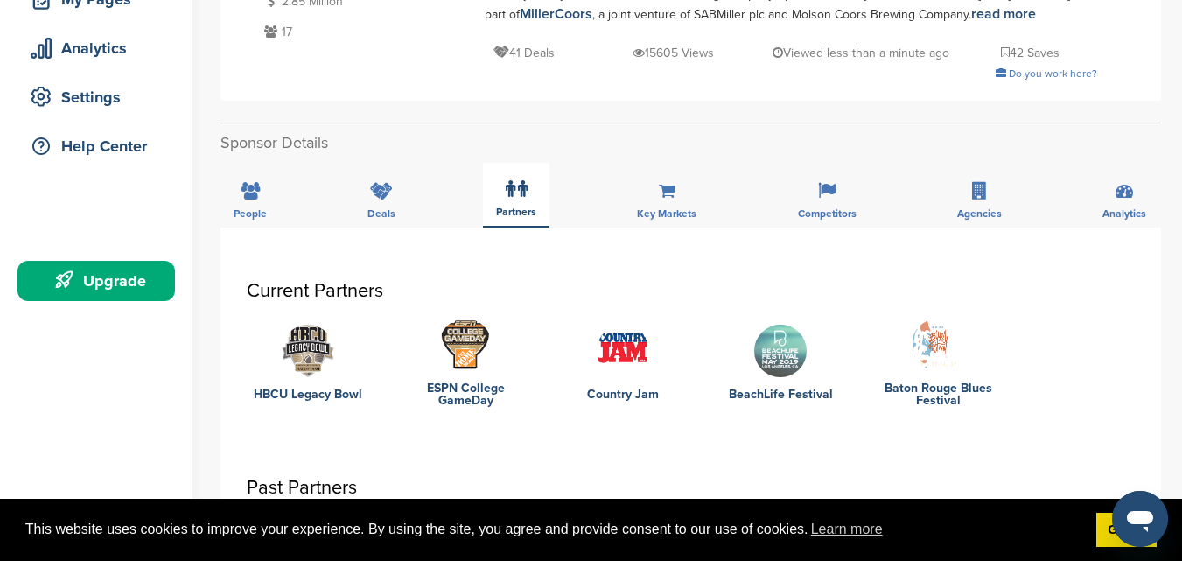
scroll to position [295, 0]
click at [377, 206] on div "Deals" at bounding box center [381, 194] width 54 height 65
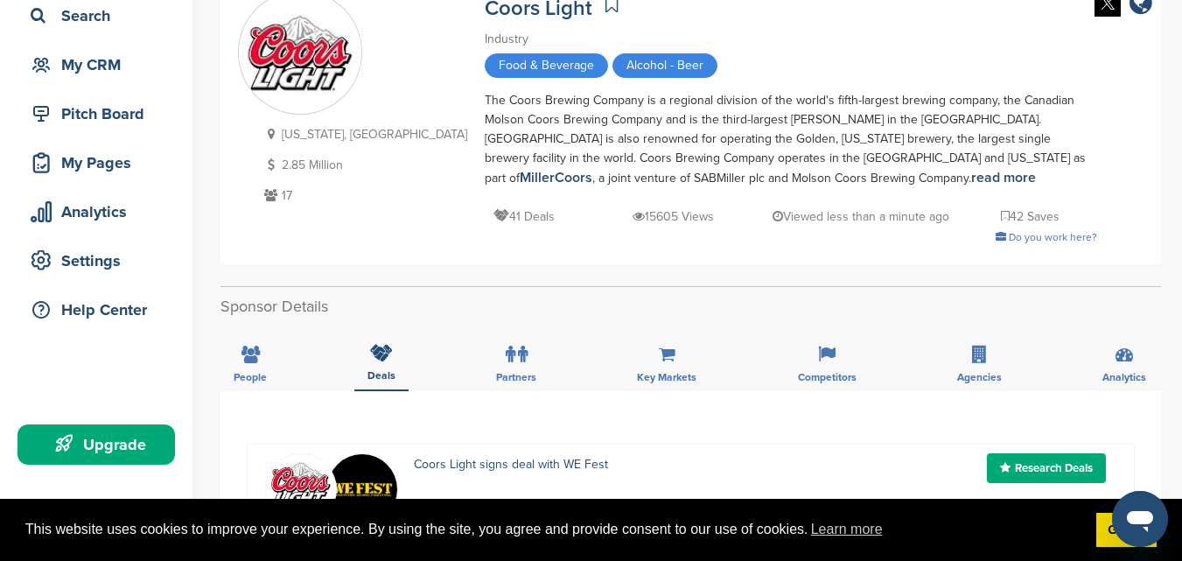
scroll to position [61, 0]
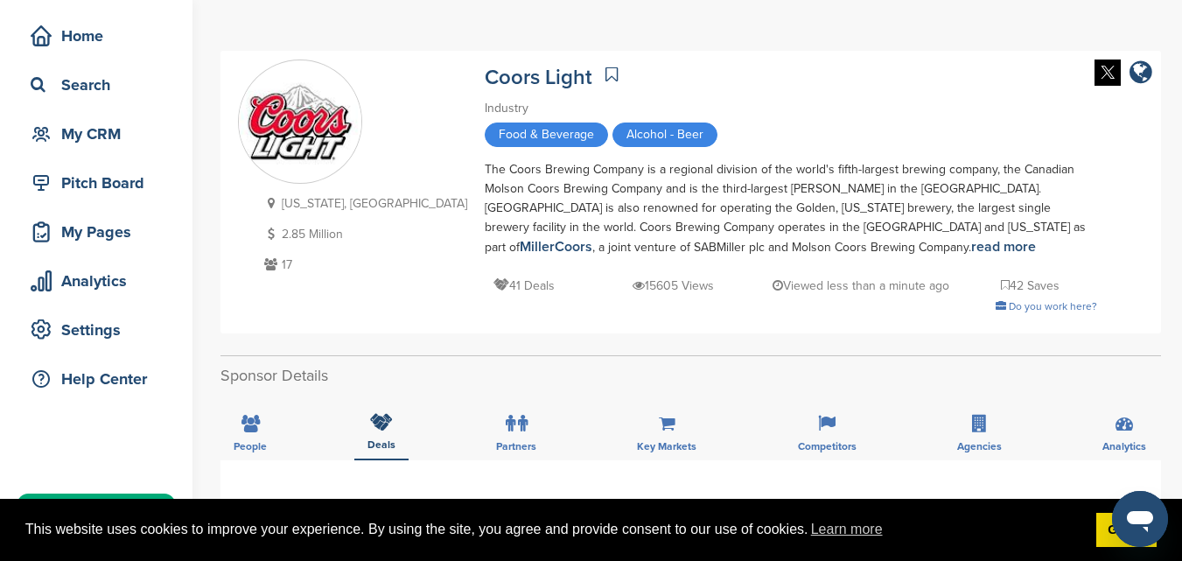
click at [272, 264] on icon at bounding box center [271, 264] width 22 height 12
click at [74, 42] on div "Home" at bounding box center [100, 36] width 149 height 32
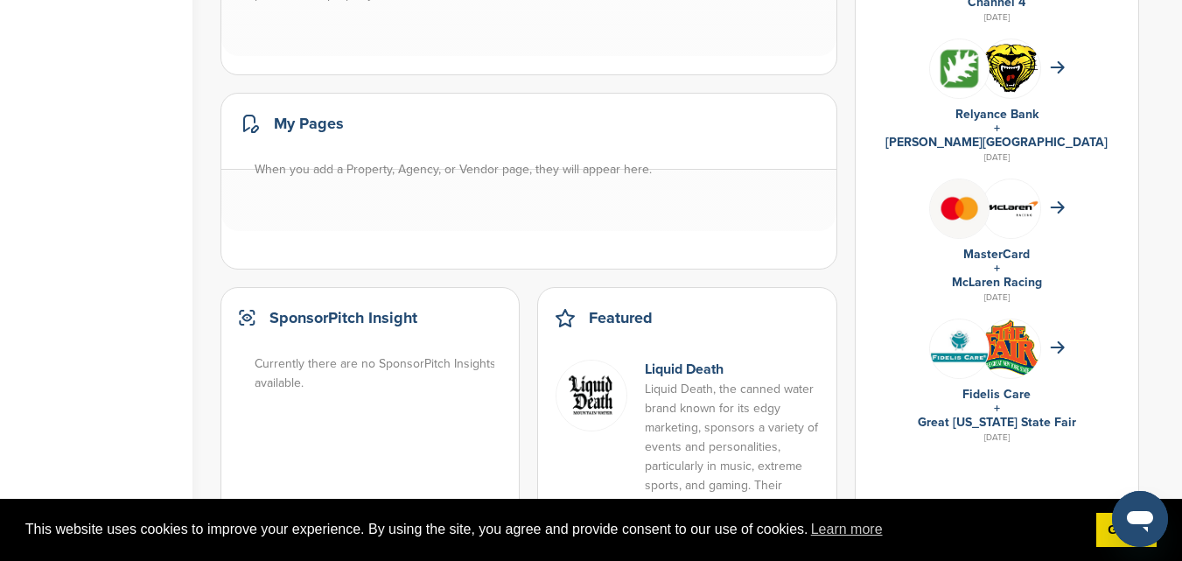
scroll to position [1027, 0]
